Goal: Task Accomplishment & Management: Use online tool/utility

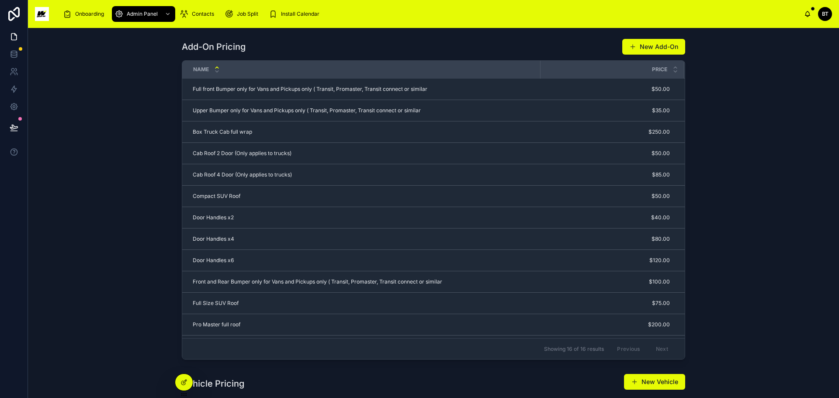
click at [45, 14] on img at bounding box center [42, 14] width 14 height 14
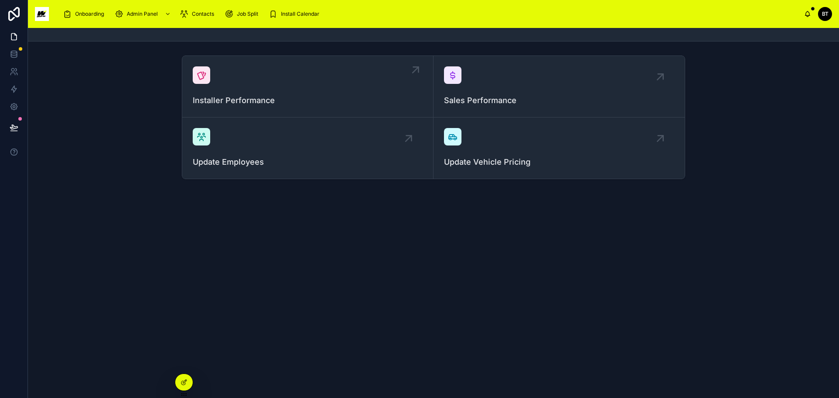
click at [301, 82] on div "Installer Performance" at bounding box center [308, 86] width 230 height 40
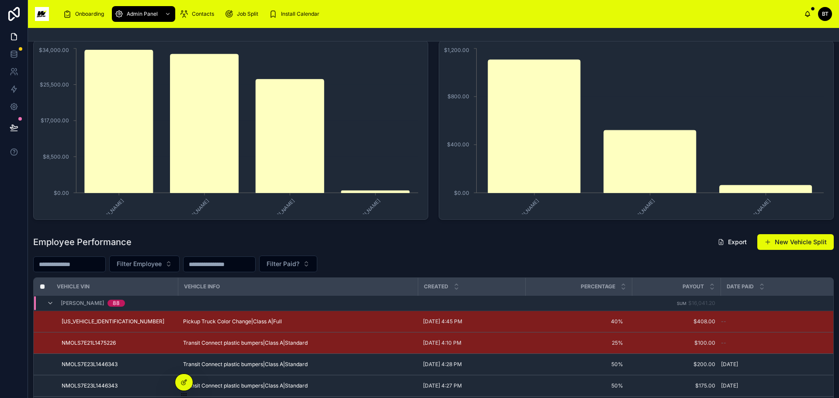
scroll to position [131, 0]
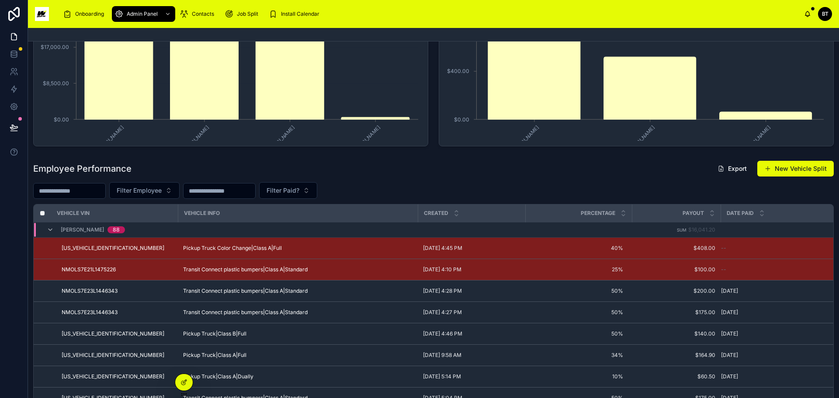
click at [99, 189] on input "text" at bounding box center [70, 191] width 72 height 12
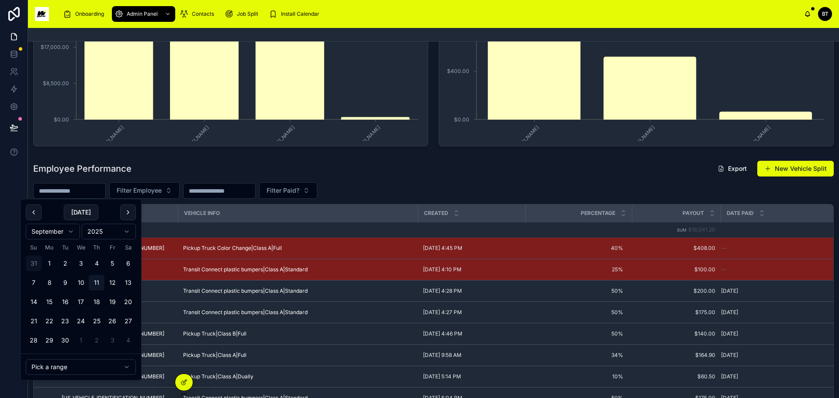
click at [34, 263] on button "31" at bounding box center [34, 264] width 16 height 16
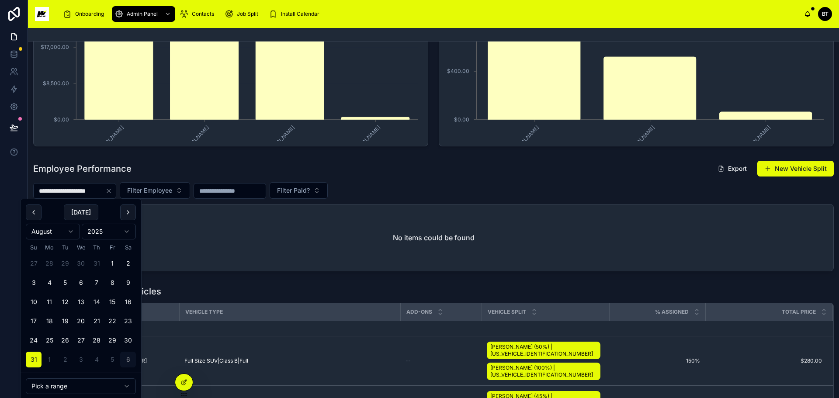
click at [128, 354] on button "6" at bounding box center [128, 360] width 16 height 16
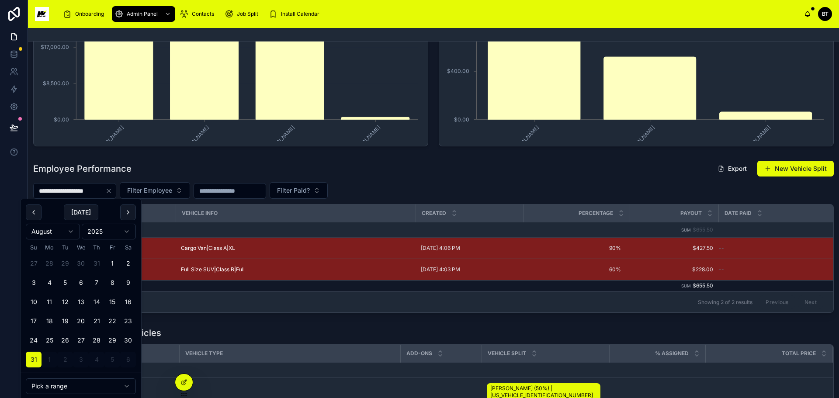
click at [563, 169] on div "Employee Performance Export New Vehicle Split" at bounding box center [433, 168] width 800 height 17
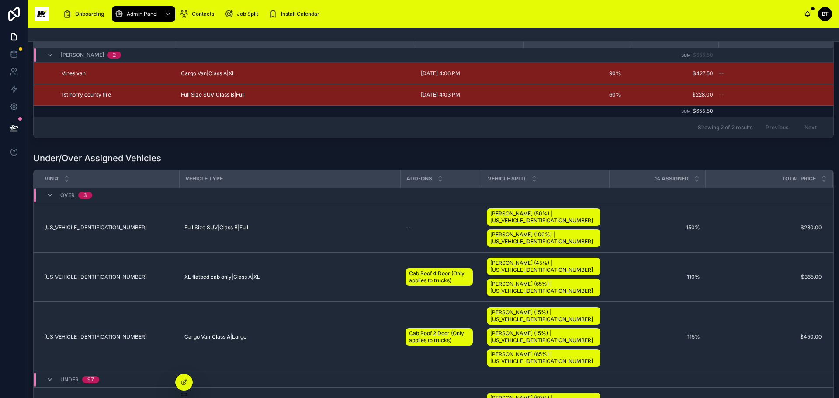
scroll to position [87, 0]
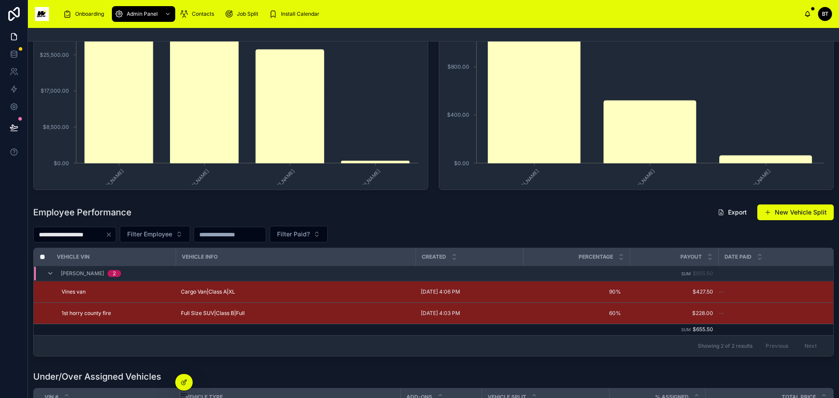
click at [70, 237] on input "**********" at bounding box center [70, 234] width 72 height 12
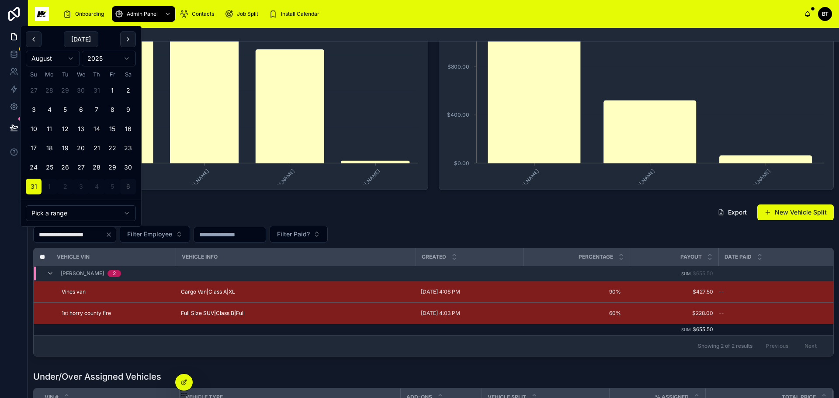
click at [127, 184] on button "6" at bounding box center [128, 187] width 16 height 16
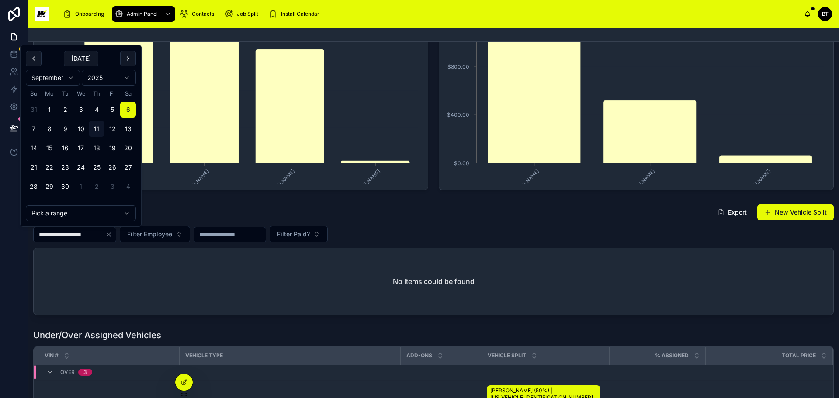
click at [35, 110] on button "31" at bounding box center [34, 110] width 16 height 16
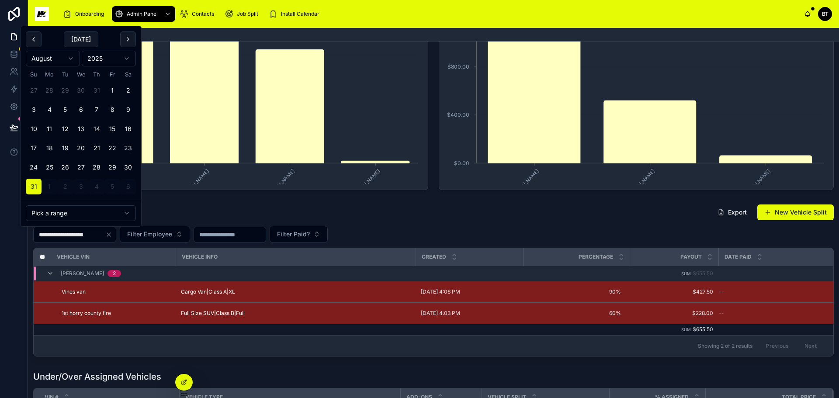
click at [125, 187] on button "6" at bounding box center [128, 187] width 16 height 16
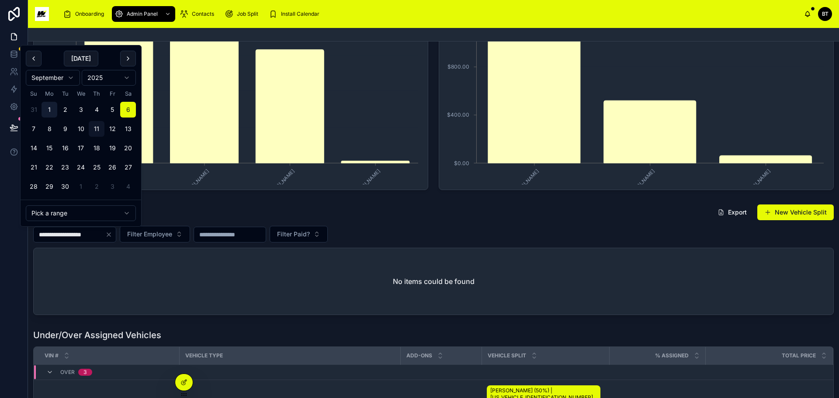
click at [53, 108] on button "1" at bounding box center [50, 110] width 16 height 16
type input "**********"
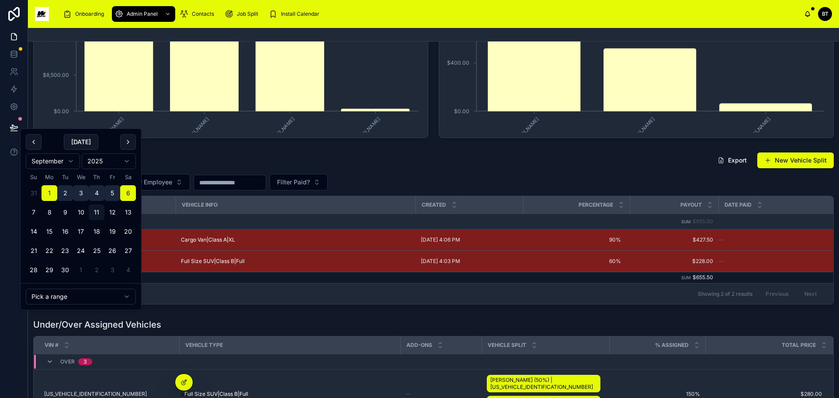
scroll to position [218, 0]
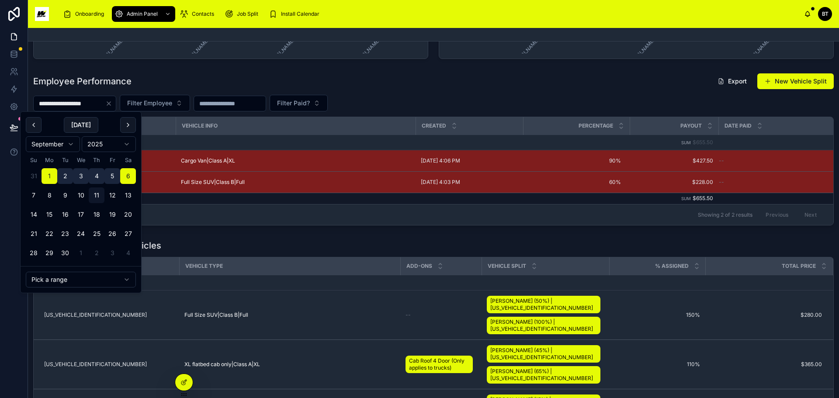
click at [403, 81] on div "Employee Performance Export New Vehicle Split" at bounding box center [433, 81] width 800 height 17
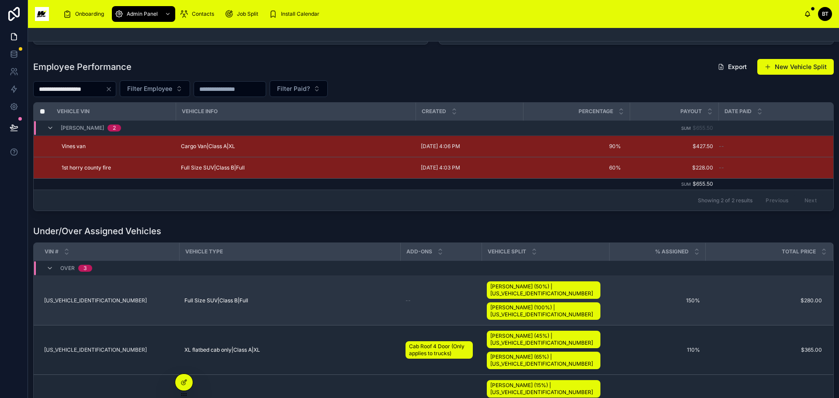
scroll to position [175, 0]
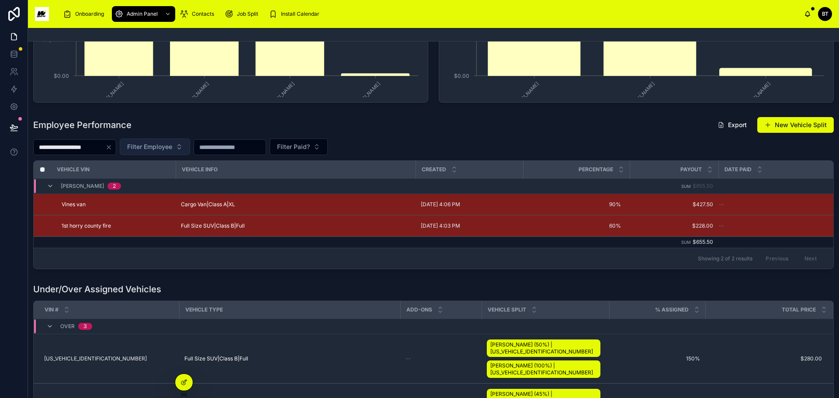
click at [172, 146] on span "Filter Employee" at bounding box center [149, 146] width 45 height 9
click at [227, 128] on div "Employee Performance Export New Vehicle Split" at bounding box center [433, 125] width 800 height 17
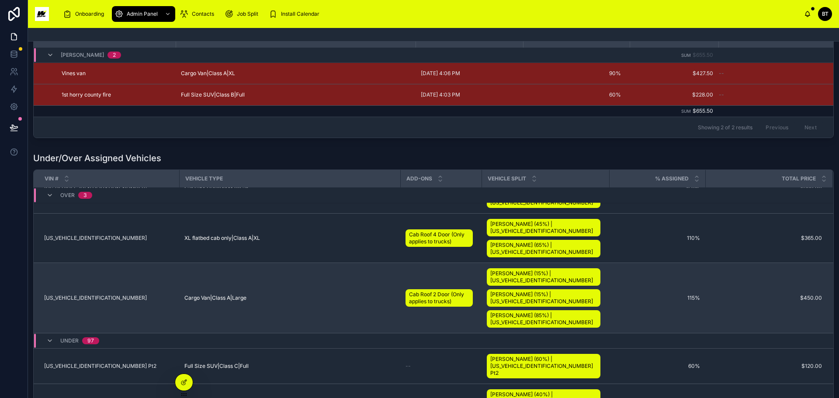
scroll to position [0, 0]
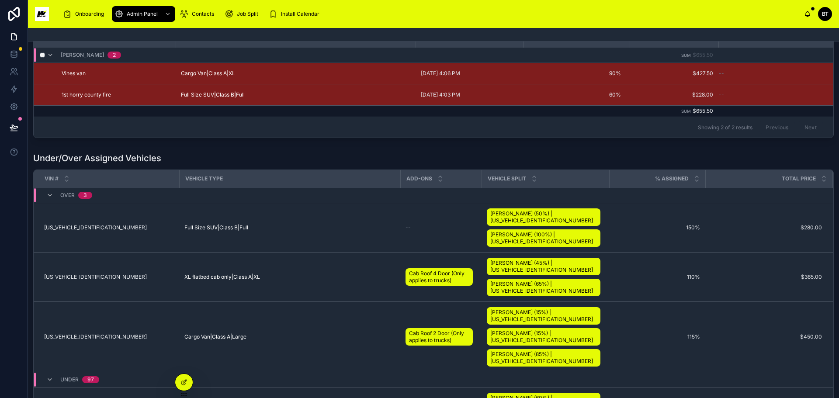
click at [58, 53] on div "[PERSON_NAME] 2" at bounding box center [84, 55] width 74 height 14
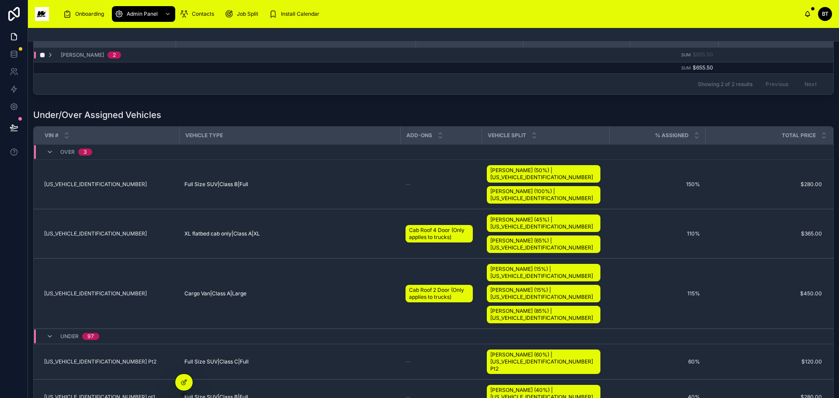
click at [55, 54] on div "[PERSON_NAME] 2" at bounding box center [84, 55] width 74 height 7
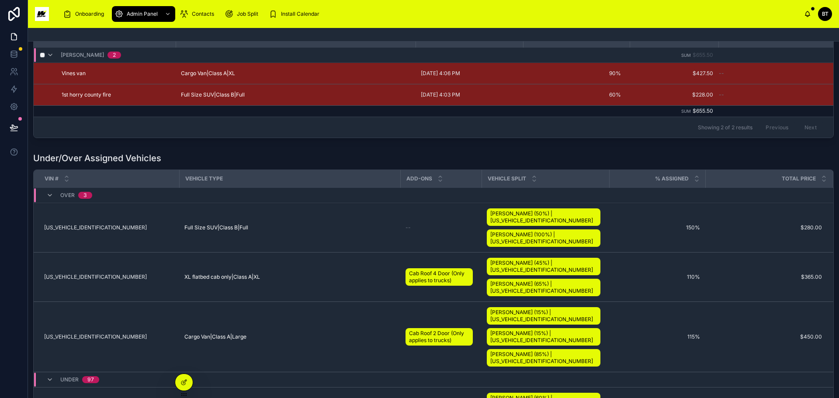
click at [113, 52] on div "2" at bounding box center [114, 55] width 3 height 7
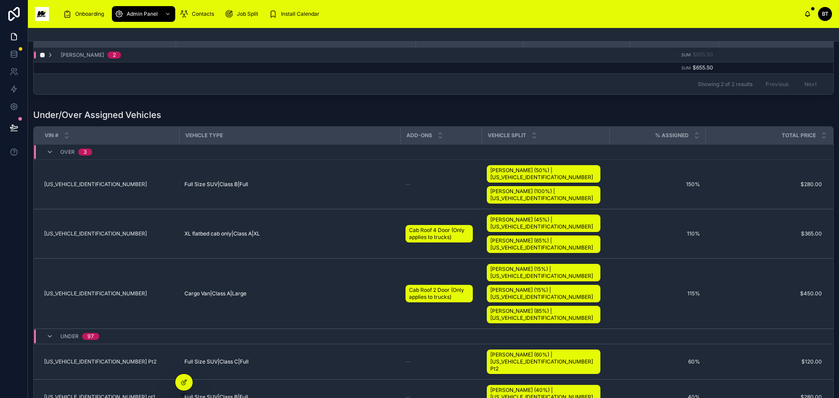
click at [111, 53] on span "2" at bounding box center [114, 55] width 14 height 7
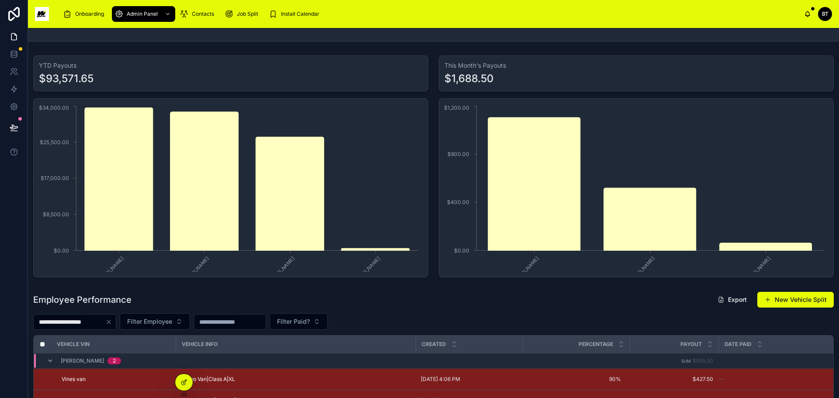
click at [186, 303] on div "Employee Performance Export New Vehicle Split" at bounding box center [433, 299] width 800 height 17
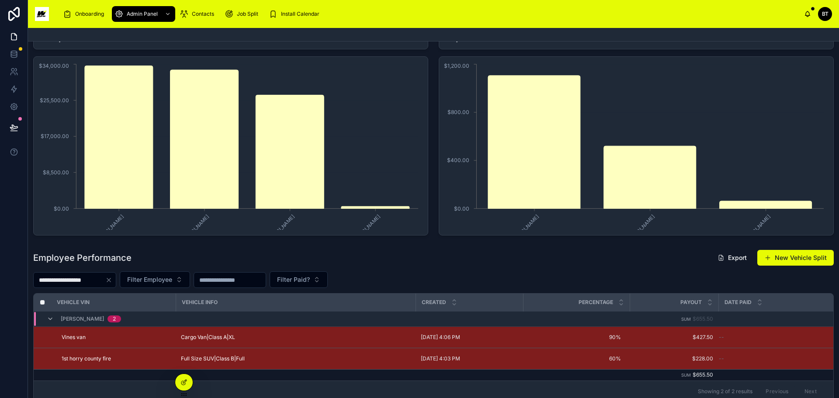
scroll to position [87, 0]
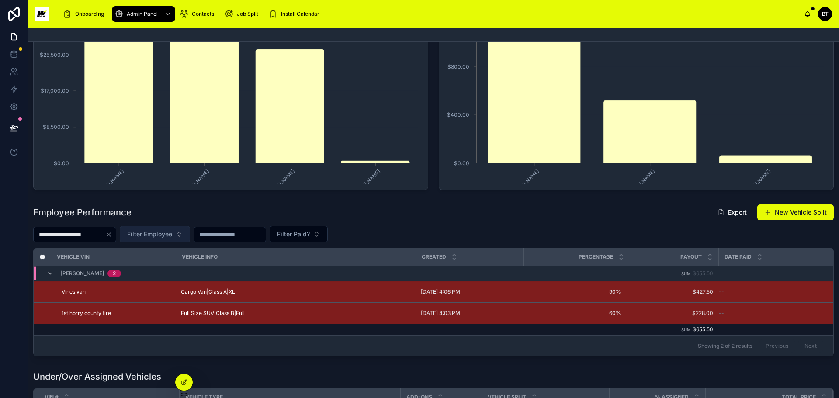
click at [171, 237] on span "Filter Employee" at bounding box center [149, 234] width 45 height 9
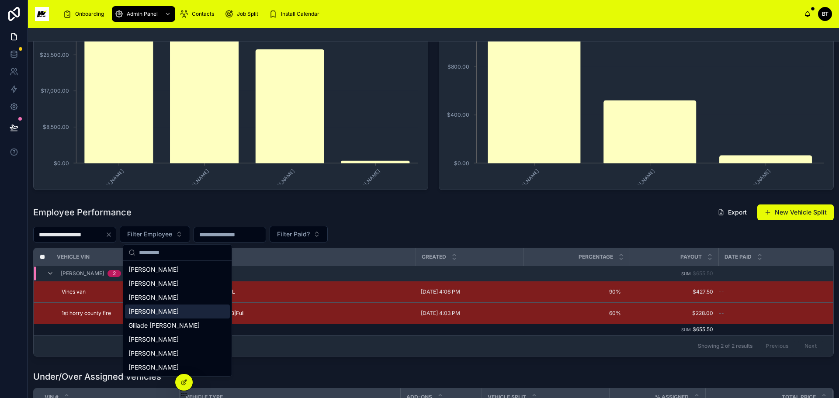
click at [143, 310] on span "[PERSON_NAME]" at bounding box center [153, 311] width 50 height 9
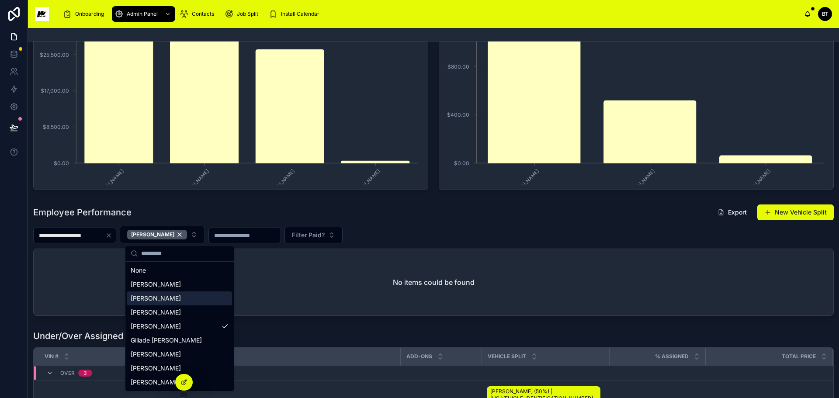
click at [309, 285] on div "No items could be found" at bounding box center [434, 282] width 800 height 66
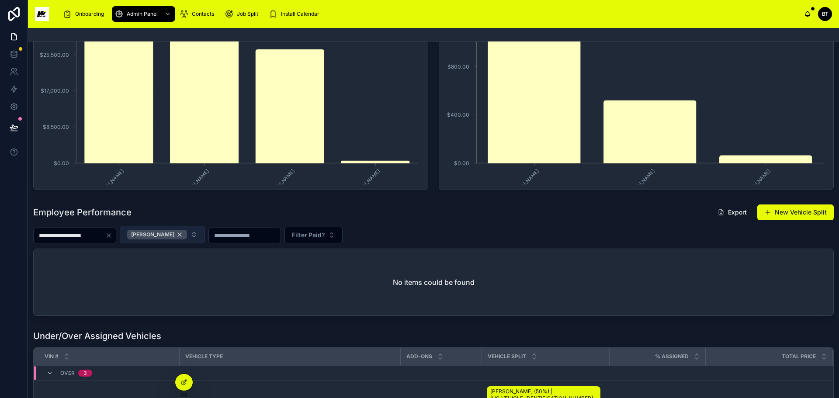
click at [187, 235] on div "[PERSON_NAME]" at bounding box center [157, 235] width 60 height 10
